Goal: Transaction & Acquisition: Purchase product/service

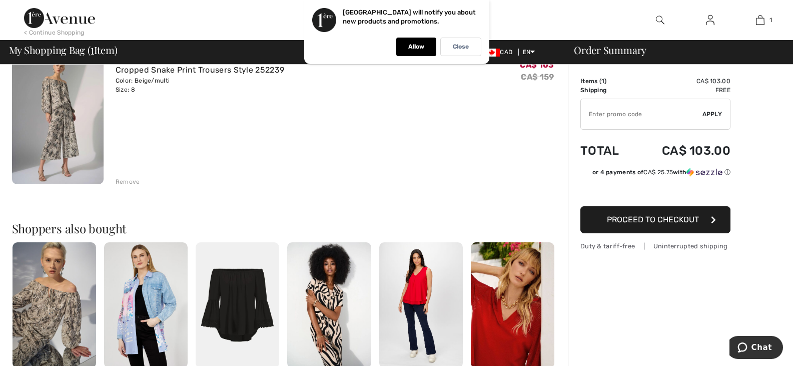
click at [669, 217] on span "Proceed to Checkout" at bounding box center [653, 220] width 92 height 10
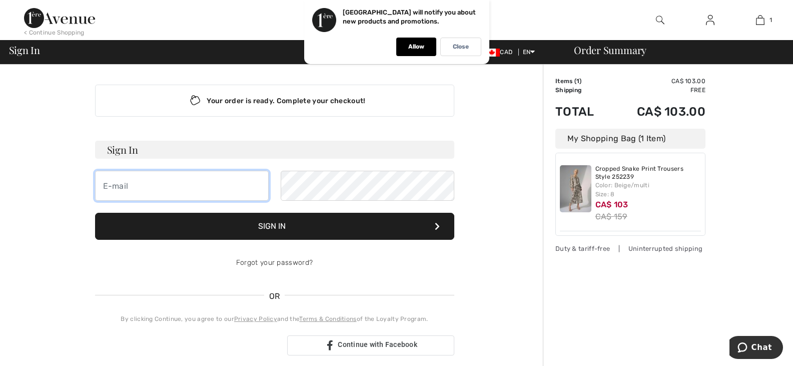
click at [114, 185] on input "email" at bounding box center [182, 186] width 174 height 30
type input "C"
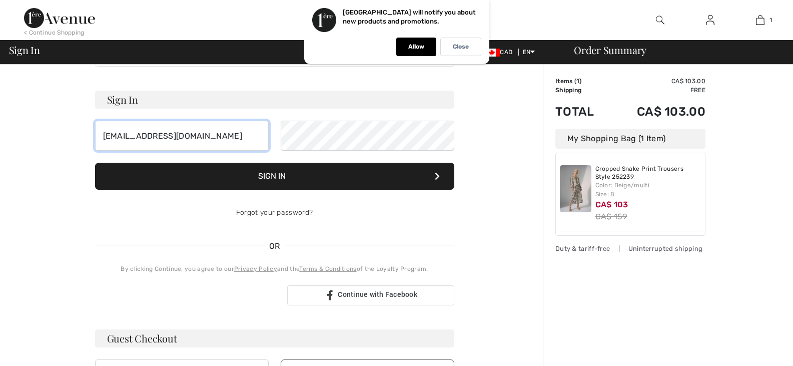
type input "culloden79@yahoo.com"
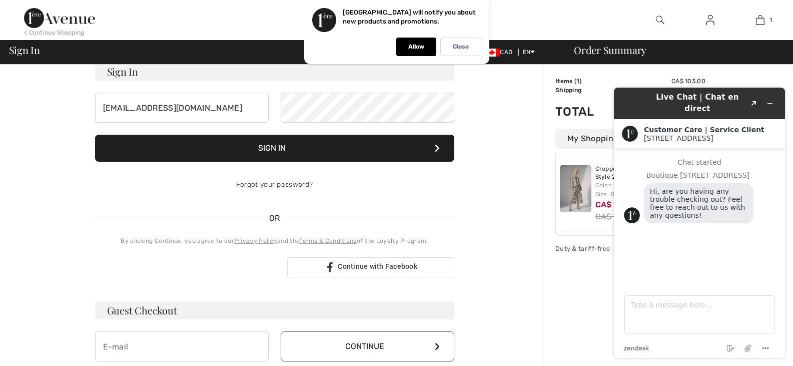
scroll to position [100, 0]
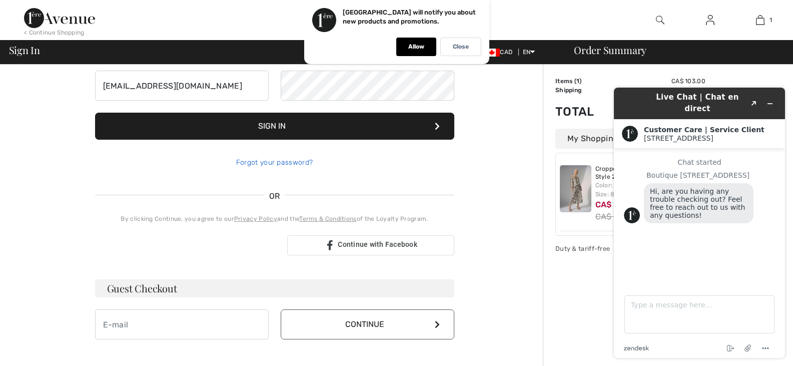
click at [293, 159] on link "Forgot your password?" at bounding box center [274, 162] width 77 height 9
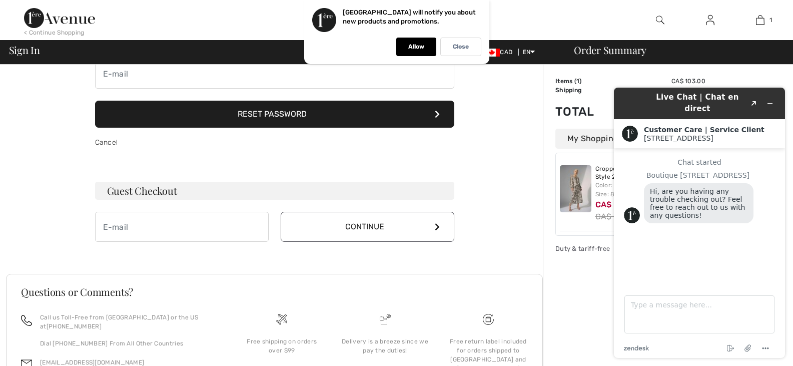
click at [295, 111] on button "Reset Password" at bounding box center [274, 114] width 359 height 27
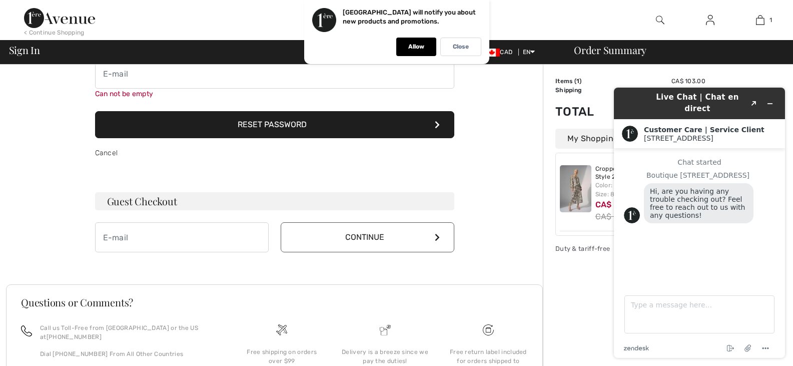
scroll to position [79, 0]
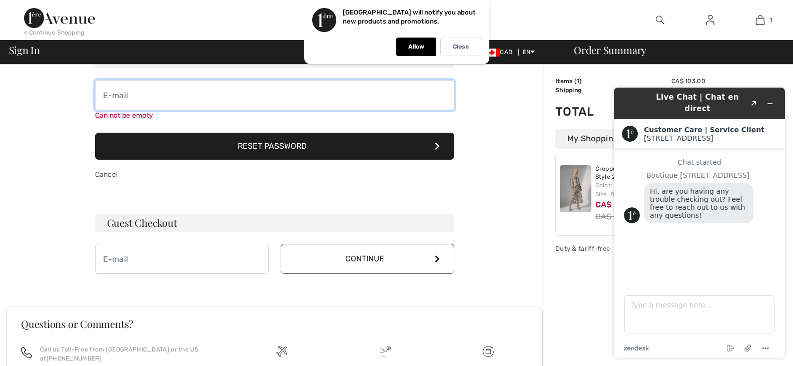
click at [112, 93] on input "email" at bounding box center [274, 95] width 359 height 30
type input "culloden79@yahoo.com"
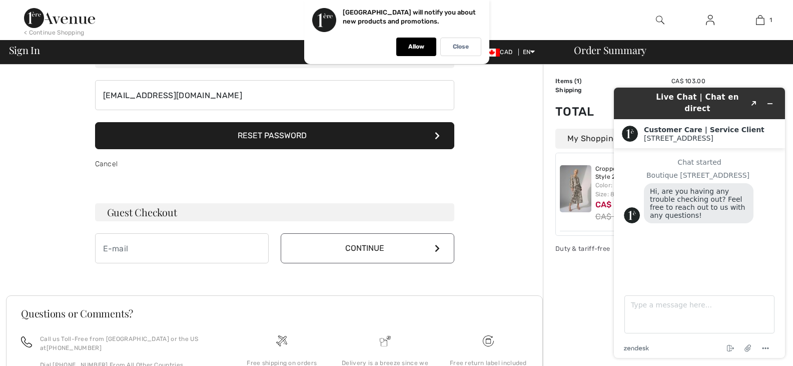
click at [282, 147] on button "Reset Password" at bounding box center [274, 135] width 359 height 27
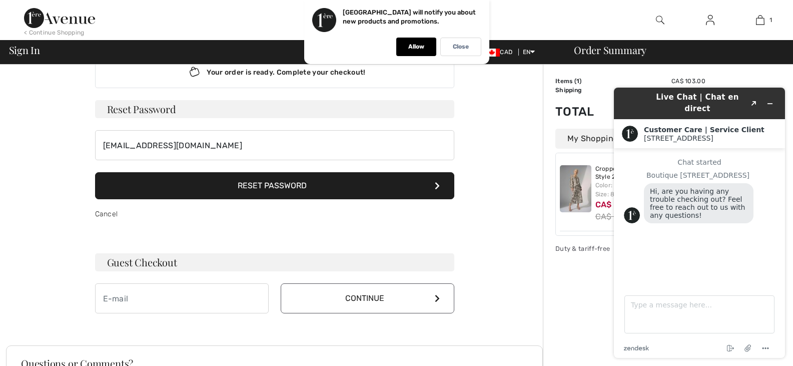
scroll to position [0, 0]
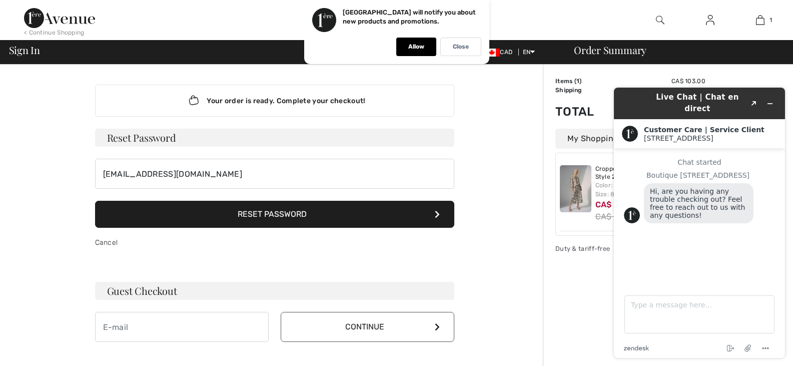
click at [270, 213] on button "Reset Password" at bounding box center [274, 214] width 359 height 27
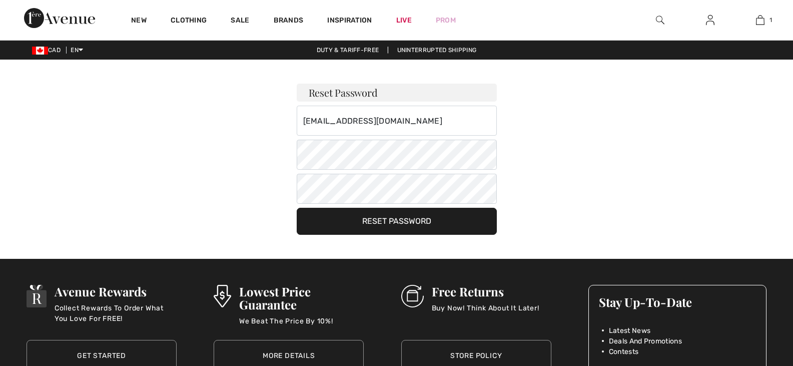
checkbox input "true"
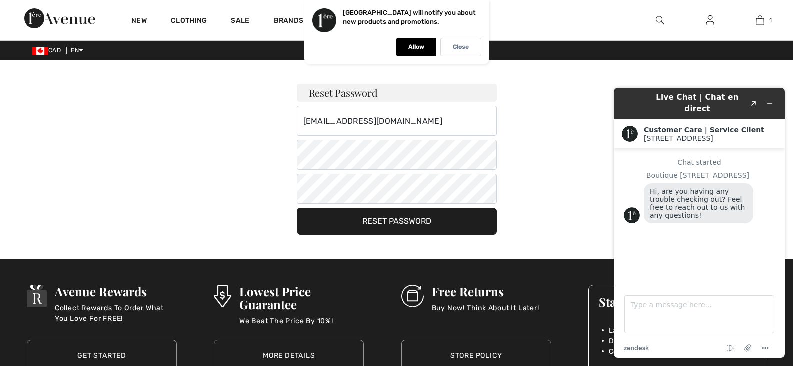
click at [398, 221] on button "Reset Password" at bounding box center [397, 221] width 200 height 27
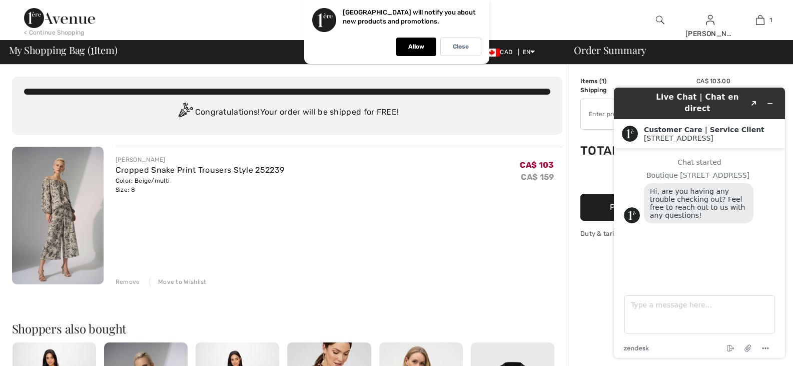
click at [505, 264] on div "JOSEPH RIBKOFF Cropped Snake Print Trousers Style 252239 Color: Beige/multi Siz…" at bounding box center [339, 217] width 447 height 140
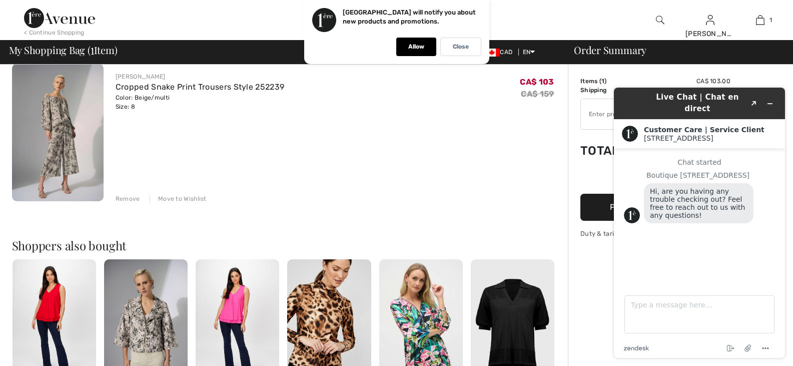
scroll to position [50, 0]
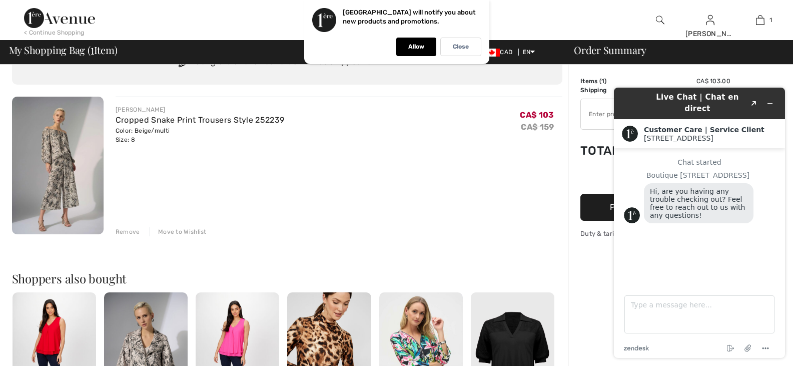
click at [589, 261] on div "Order Summary Details Items ( 1 ) CA$ 103.00 Promo code CA$ 0.00 Shipping Free …" at bounding box center [680, 335] width 225 height 640
drag, startPoint x: 583, startPoint y: 259, endPoint x: 580, endPoint y: 291, distance: 32.2
click at [580, 291] on div "Order Summary Details Items ( 1 ) CA$ 103.00 Promo code CA$ 0.00 Shipping Free …" at bounding box center [680, 335] width 225 height 640
click at [692, 194] on span "Hi, are you having any trouble checking out? Feel free to reach out to us with …" at bounding box center [699, 203] width 98 height 32
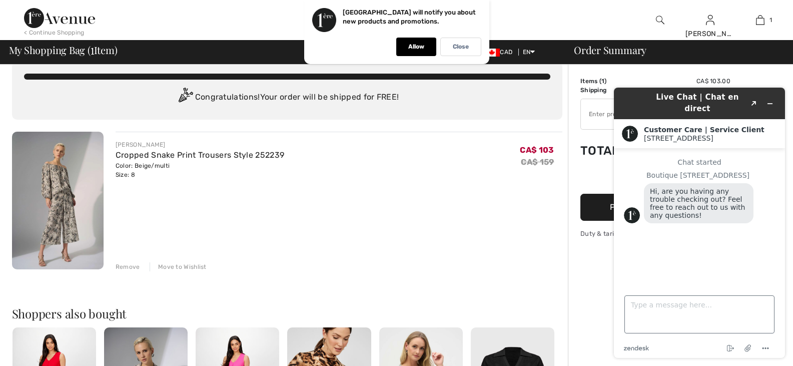
scroll to position [0, 0]
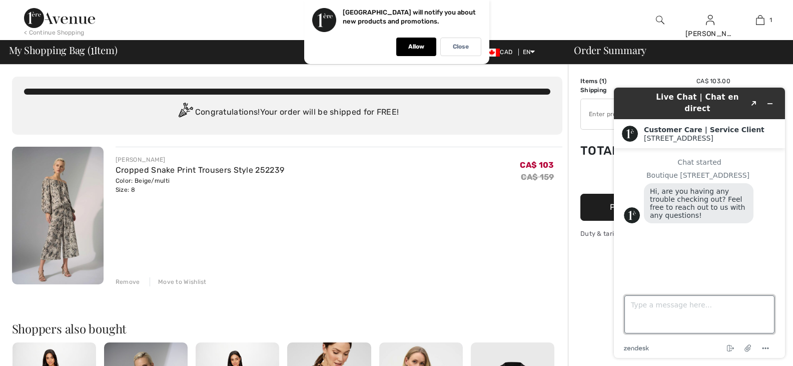
click at [650, 315] on textarea "Type a message here..." at bounding box center [699, 314] width 150 height 38
click at [760, 307] on textarea "ALL OK" at bounding box center [699, 314] width 150 height 38
type textarea "ALL OK"
click at [760, 249] on div "Chat started Boutique 1ère Avenue Hi, are you having any trouble checking out? …" at bounding box center [699, 213] width 151 height 110
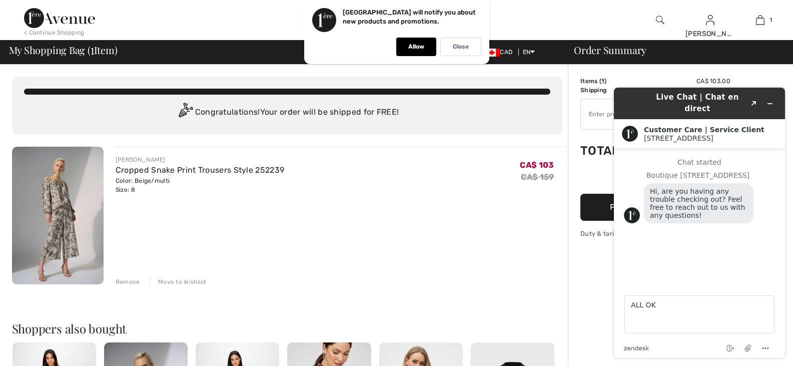
click at [618, 53] on div "Order Summary" at bounding box center [674, 50] width 225 height 10
drag, startPoint x: 411, startPoint y: 46, endPoint x: 401, endPoint y: 180, distance: 134.9
drag, startPoint x: 401, startPoint y: 180, endPoint x: 495, endPoint y: 234, distance: 108.0
click at [495, 234] on div "JOSEPH RIBKOFF Cropped Snake Print Trousers Style 252239 Color: Beige/multi Siz…" at bounding box center [339, 217] width 447 height 140
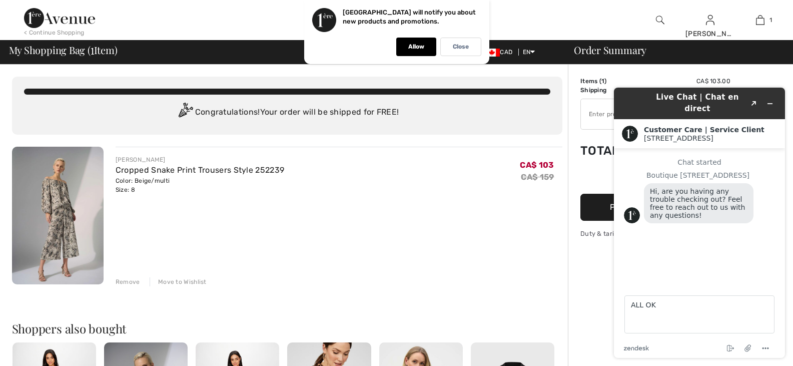
click at [645, 259] on div "Chat started Boutique 1ère Avenue Hi, are you having any trouble checking out? …" at bounding box center [699, 213] width 151 height 110
drag, startPoint x: 659, startPoint y: 258, endPoint x: 648, endPoint y: 264, distance: 12.1
drag, startPoint x: 648, startPoint y: 264, endPoint x: 683, endPoint y: 272, distance: 35.9
drag, startPoint x: 78, startPoint y: 193, endPoint x: 431, endPoint y: 224, distance: 354.5
drag, startPoint x: 431, startPoint y: 224, endPoint x: 485, endPoint y: 287, distance: 83.0
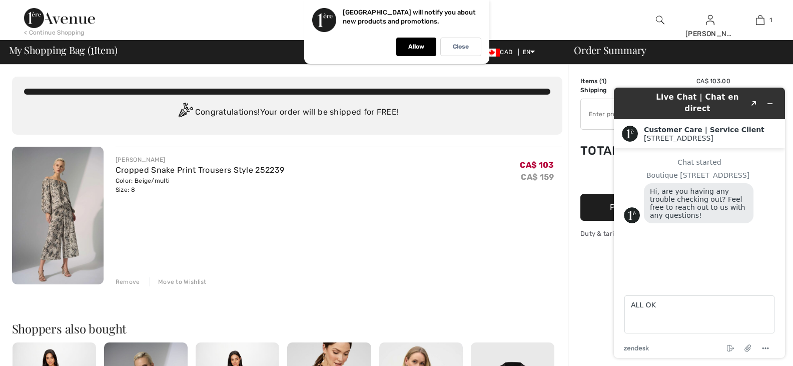
click at [454, 273] on div "JOSEPH RIBKOFF Cropped Snake Print Trousers Style 252239 Color: Beige/multi Siz…" at bounding box center [339, 217] width 447 height 140
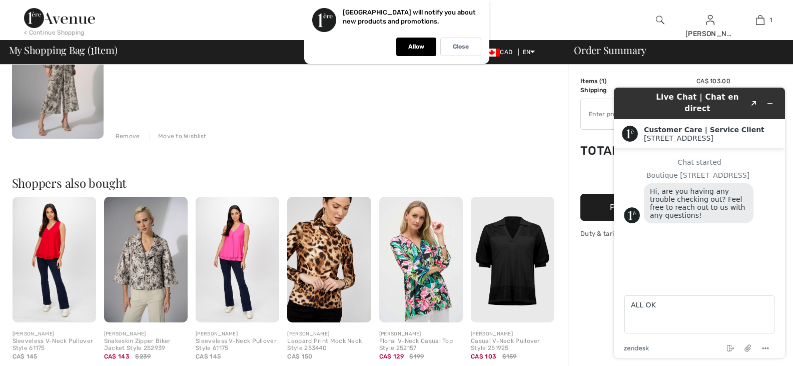
scroll to position [150, 0]
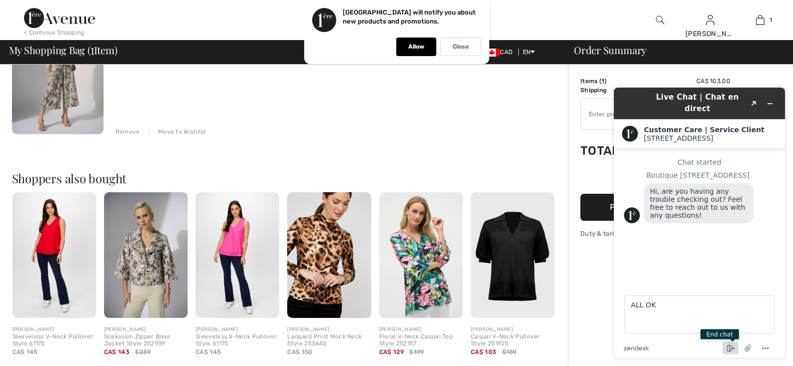
click at [730, 346] on icon "End chat" at bounding box center [730, 348] width 12 height 12
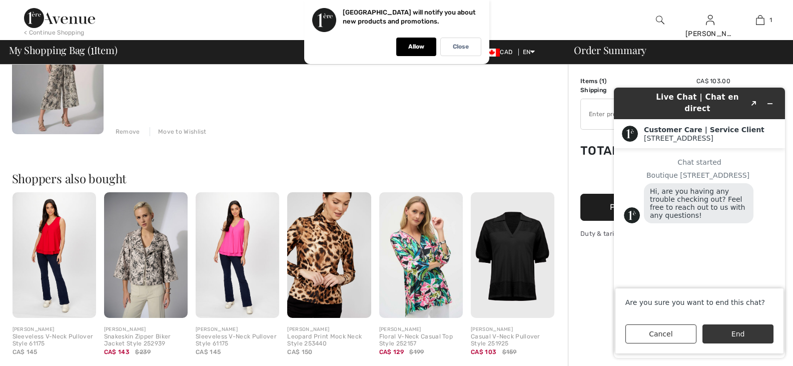
click at [733, 332] on button "End" at bounding box center [737, 333] width 71 height 19
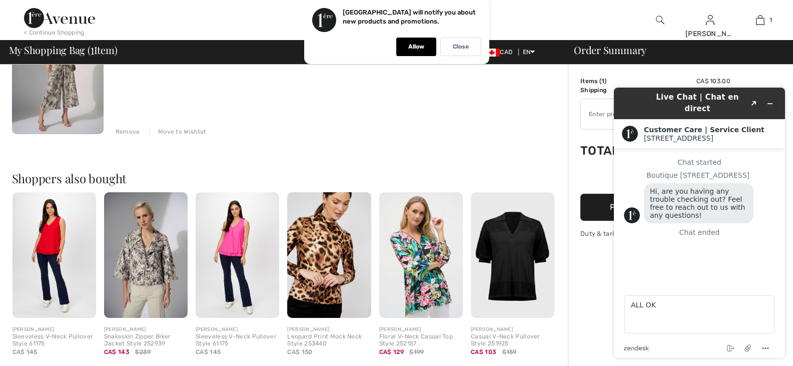
click at [719, 336] on footer "Type a message here... ALL OK zendesk .cls-1{fill:#03363d;} End chat Attach fil…" at bounding box center [699, 321] width 171 height 74
drag, startPoint x: 121, startPoint y: 266, endPoint x: 469, endPoint y: 101, distance: 384.6
click at [469, 101] on div "JOSEPH RIBKOFF Cropped Snake Print Trousers Style 252239 Color: Beige/multi Siz…" at bounding box center [339, 66] width 447 height 140
click at [736, 134] on div "[STREET_ADDRESS]" at bounding box center [710, 138] width 133 height 8
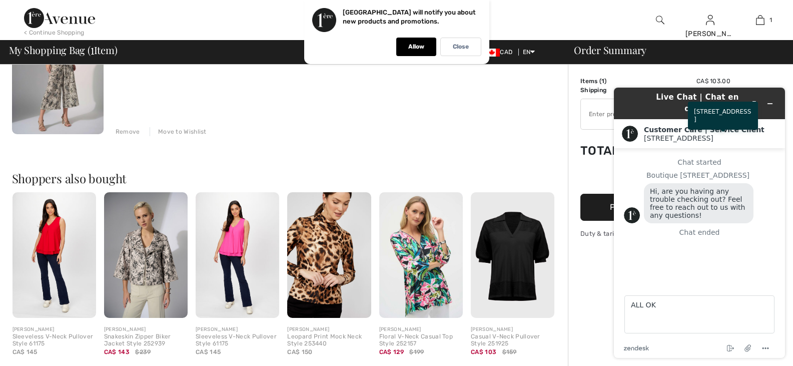
click at [767, 134] on div "[STREET_ADDRESS]" at bounding box center [710, 138] width 133 height 8
click at [714, 126] on h2 "Customer Care | Service Client" at bounding box center [710, 130] width 133 height 8
click at [713, 126] on h2 "Customer Care | Service Client" at bounding box center [710, 130] width 133 height 8
click at [753, 101] on icon "Created with Sketch." at bounding box center [754, 103] width 6 height 5
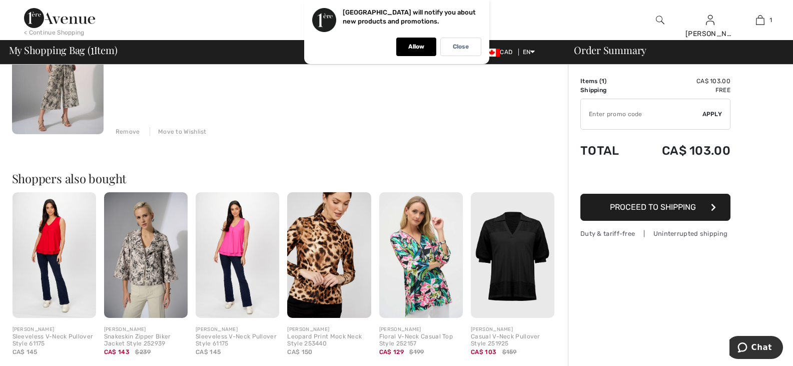
click at [238, 116] on div "JOSEPH RIBKOFF Cropped Snake Print Trousers Style 252239 Color: Beige/multi Siz…" at bounding box center [339, 66] width 447 height 140
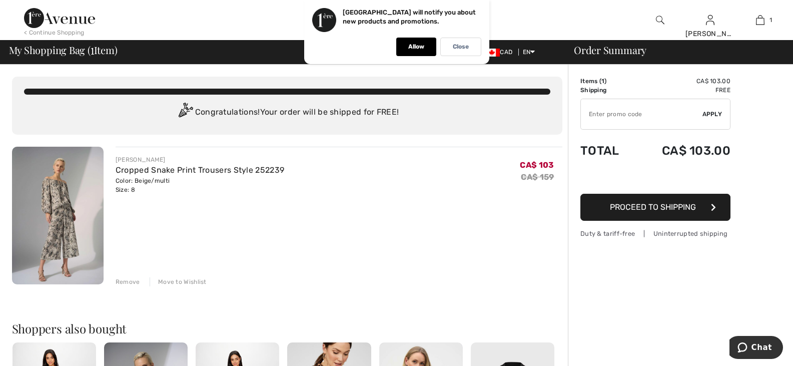
scroll to position [50, 0]
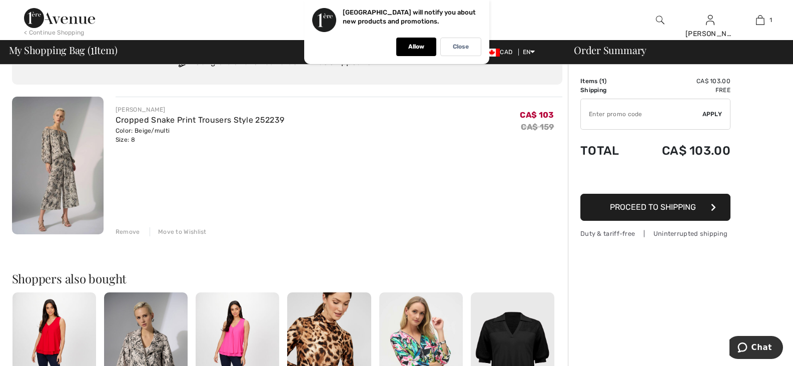
click at [683, 206] on span "Proceed to Shipping" at bounding box center [653, 207] width 86 height 10
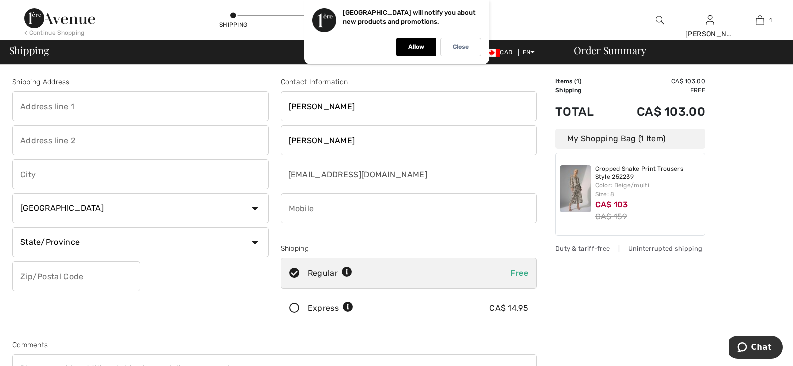
click at [27, 106] on input "text" at bounding box center [140, 106] width 257 height 30
type input "1"
type input "SUITE 110"
click at [30, 143] on input "text" at bounding box center [140, 140] width 257 height 30
type input "2383 PALM ST"
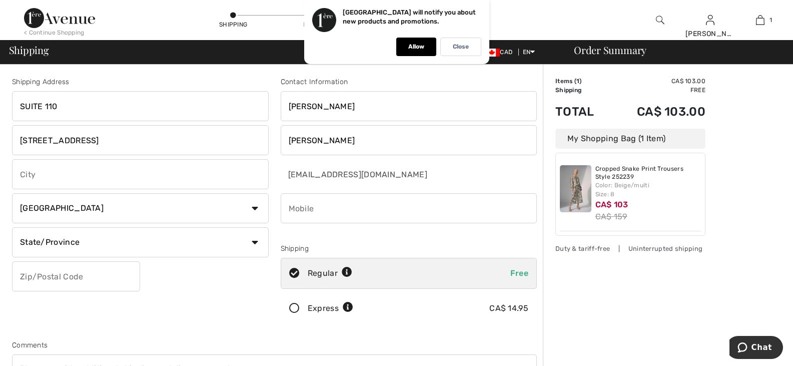
click at [25, 175] on input "text" at bounding box center [140, 174] width 257 height 30
type input "OTTAWA"
click at [255, 243] on select "State/Province Alberta British Columbia Manitoba New Brunswick Newfoundland and…" at bounding box center [140, 242] width 257 height 30
select select "ON"
click at [12, 227] on select "State/Province Alberta British Columbia Manitoba New Brunswick Newfoundland and…" at bounding box center [140, 242] width 257 height 30
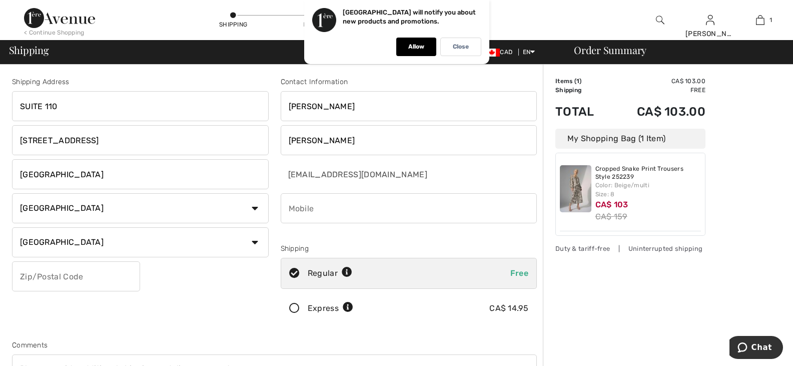
click at [23, 271] on input "text" at bounding box center [76, 276] width 128 height 30
type input "K1H8J9"
click at [306, 207] on input "phone" at bounding box center [409, 208] width 257 height 30
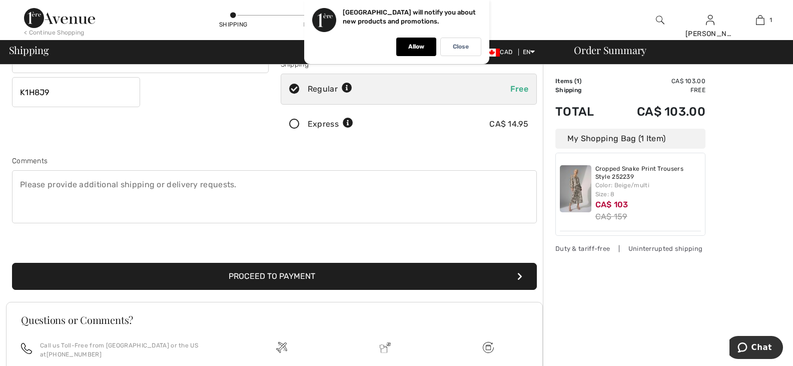
scroll to position [200, 0]
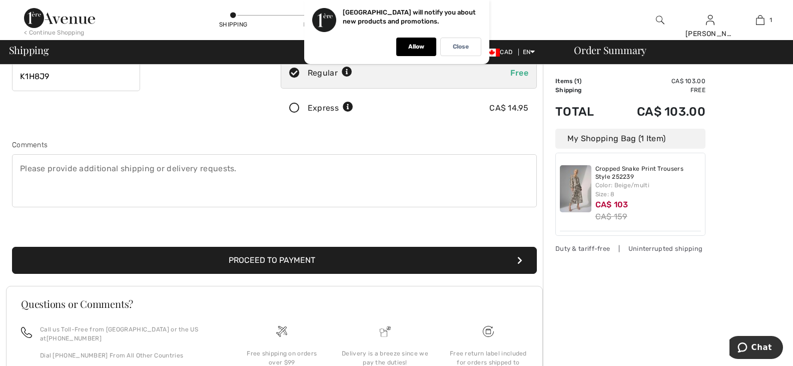
type input "6135218364"
click at [282, 259] on button "Proceed to Payment" at bounding box center [274, 260] width 525 height 27
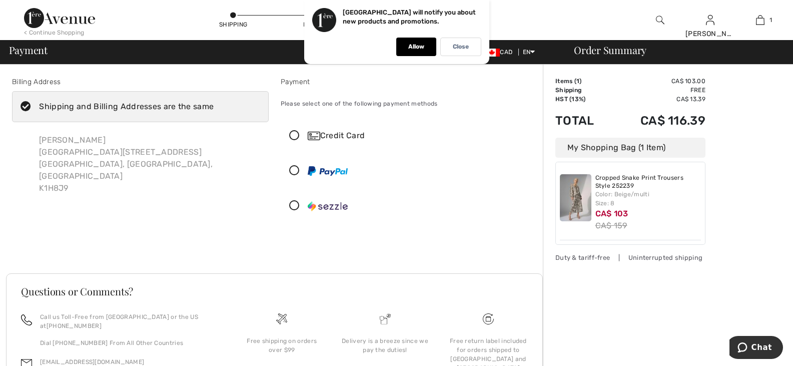
click at [292, 134] on icon at bounding box center [294, 136] width 27 height 11
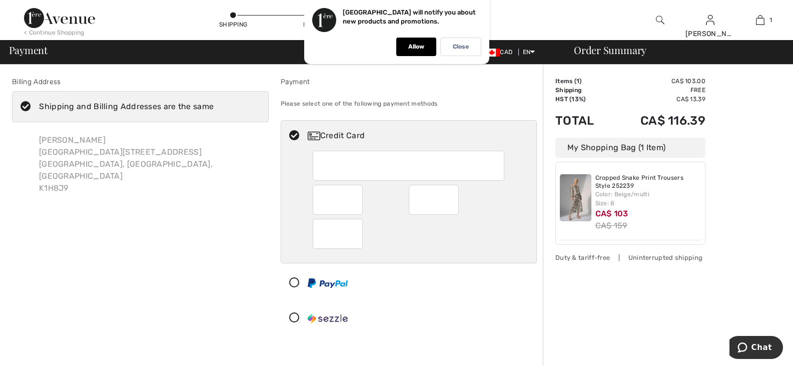
click at [375, 198] on div at bounding box center [361, 200] width 96 height 30
click at [388, 209] on div at bounding box center [361, 200] width 96 height 30
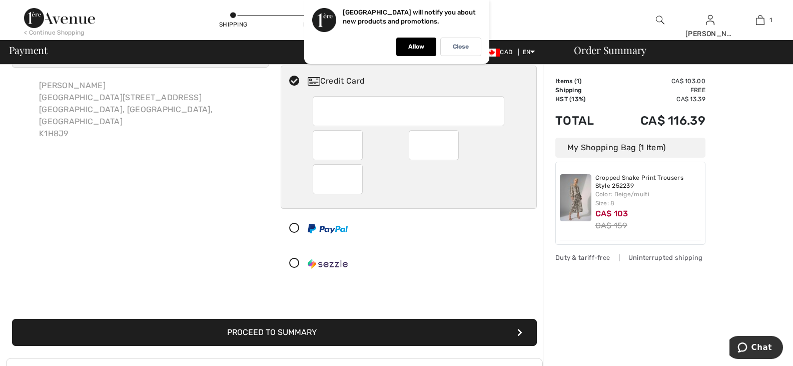
scroll to position [100, 0]
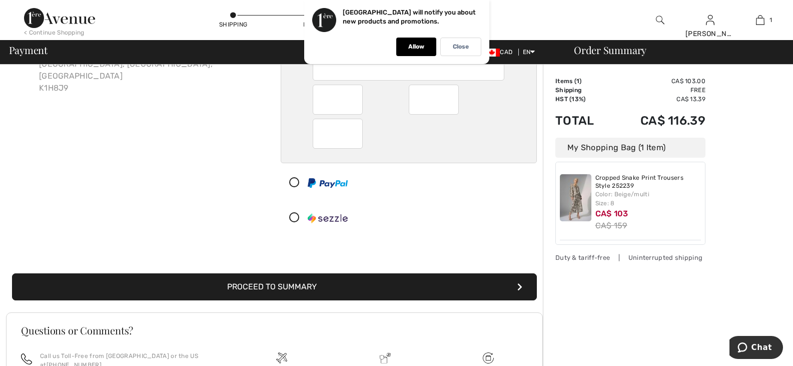
click at [311, 283] on button "Proceed to Summary" at bounding box center [274, 286] width 525 height 27
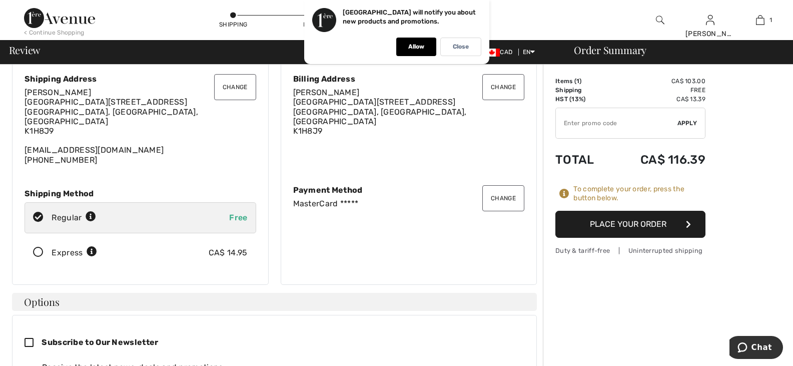
scroll to position [50, 0]
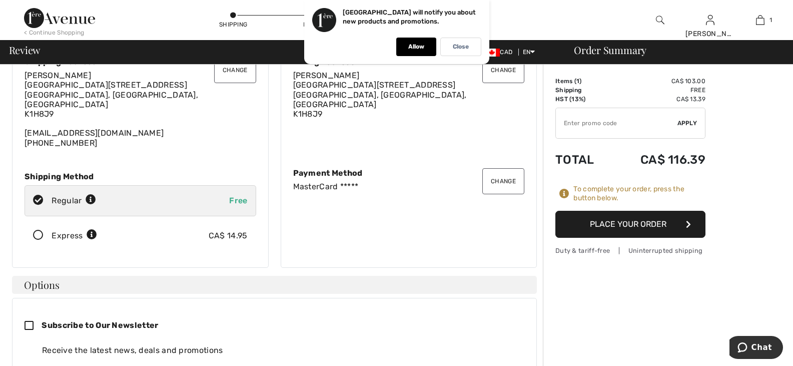
click at [636, 220] on button "Place Your Order" at bounding box center [630, 224] width 150 height 27
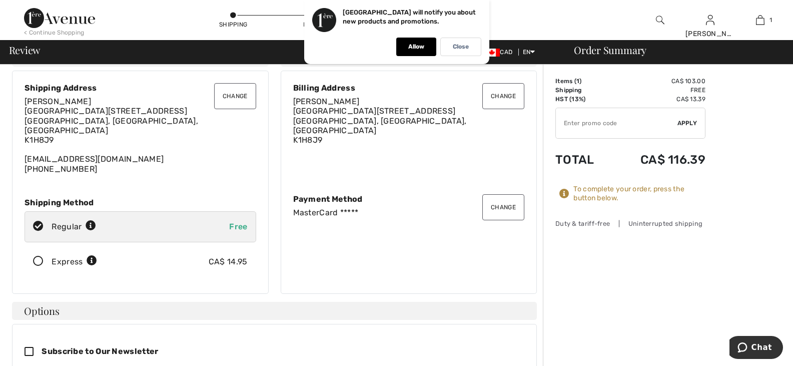
scroll to position [0, 0]
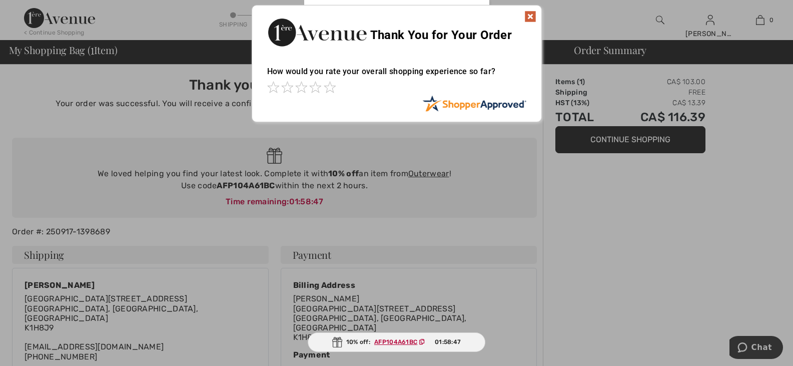
click at [530, 15] on img at bounding box center [530, 17] width 12 height 12
